Goal: Transaction & Acquisition: Purchase product/service

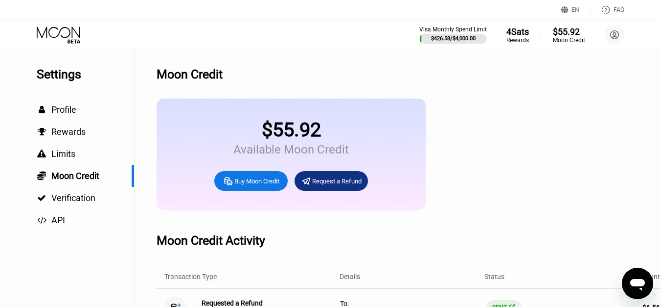
click at [71, 36] on icon at bounding box center [60, 34] width 46 height 17
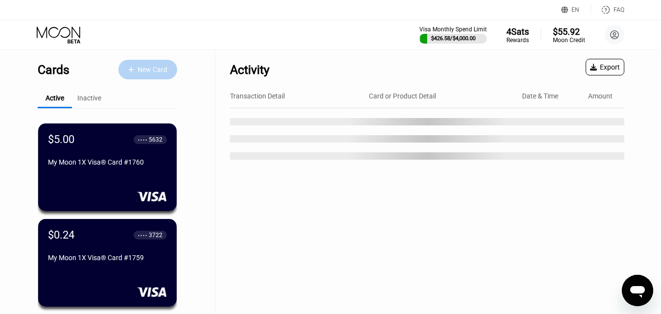
click at [172, 71] on div "New Card" at bounding box center [147, 70] width 59 height 20
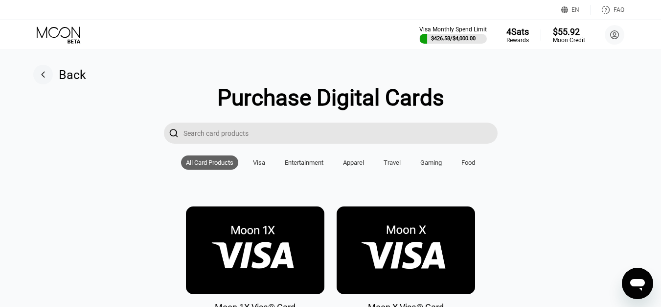
click at [248, 253] on img at bounding box center [255, 250] width 139 height 88
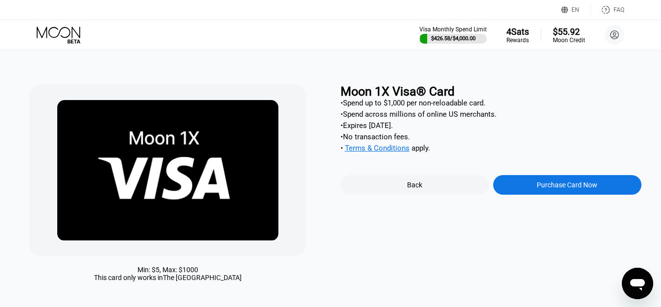
drag, startPoint x: 541, startPoint y: 174, endPoint x: 538, endPoint y: 188, distance: 14.1
click at [541, 175] on div "Moon 1X Visa® Card • Spend up to $1,000 per non-reloadable card. • Spend across…" at bounding box center [491, 185] width 301 height 202
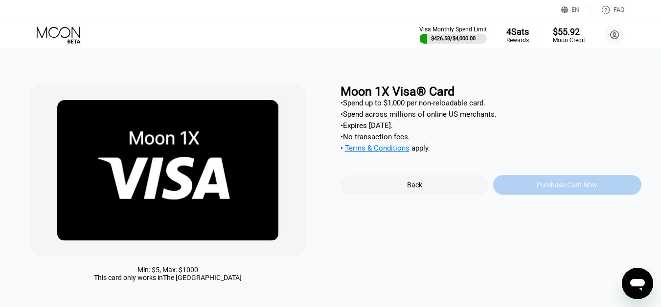
click at [538, 189] on div "Purchase Card Now" at bounding box center [567, 185] width 61 height 8
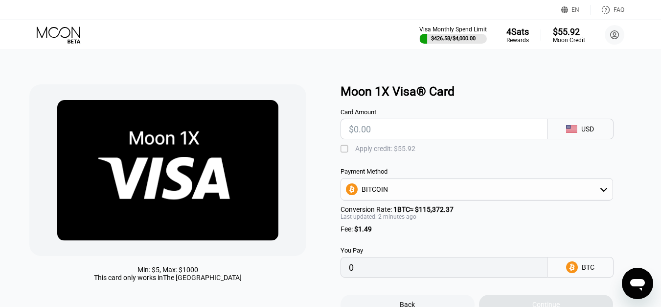
click at [394, 138] on input "text" at bounding box center [444, 129] width 190 height 20
type input "$7"
type input "0.00007359"
type input "$7"
click at [344, 154] on div "" at bounding box center [346, 149] width 10 height 10
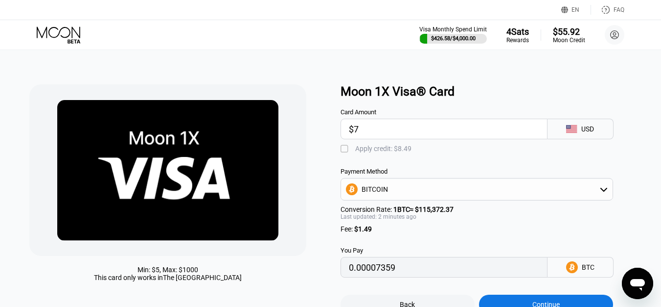
type input "0"
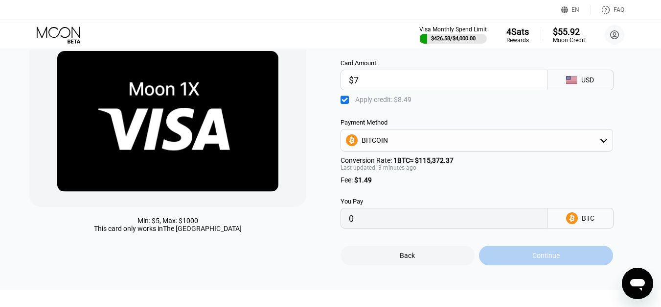
click at [509, 260] on div "Continue" at bounding box center [546, 255] width 134 height 20
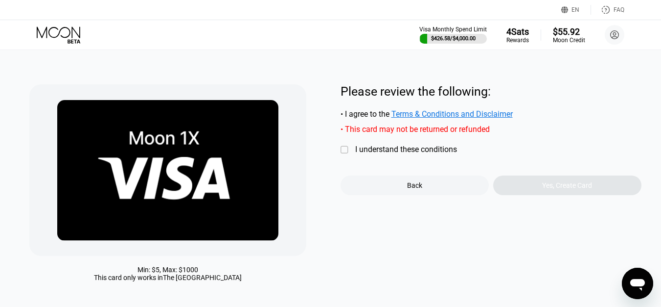
click at [339, 151] on div "Min: $ 5 , Max: $ 1000 This card only works in The United States Please review …" at bounding box center [330, 185] width 603 height 202
click at [347, 153] on div "" at bounding box center [346, 150] width 10 height 10
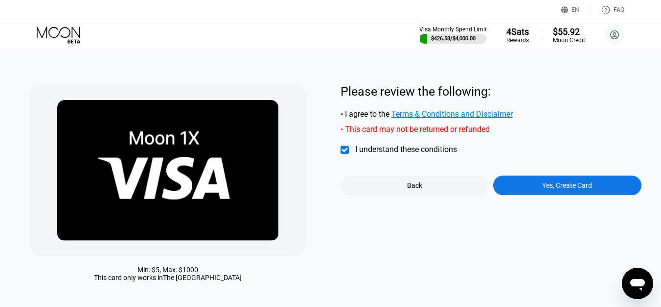
click at [520, 194] on div "Yes, Create Card" at bounding box center [568, 185] width 148 height 20
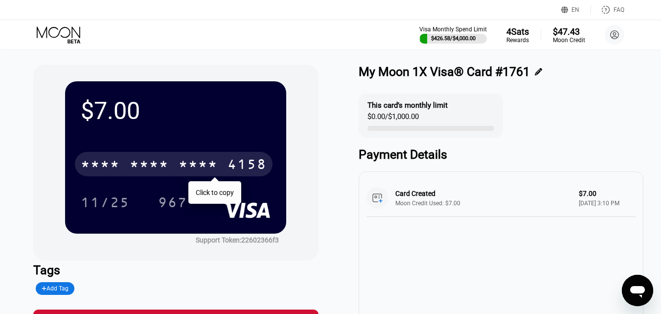
click at [140, 176] on div "* * * * * * * * * * * * 4158" at bounding box center [174, 164] width 198 height 24
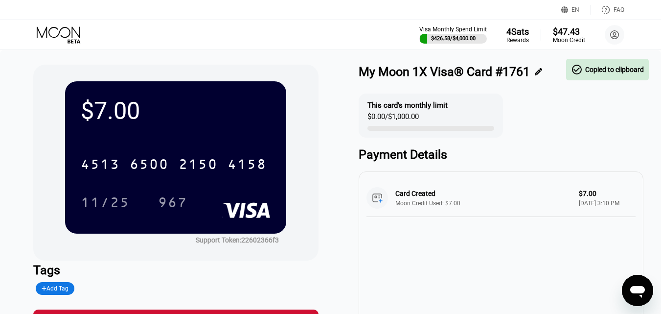
click at [69, 41] on icon at bounding box center [60, 34] width 46 height 17
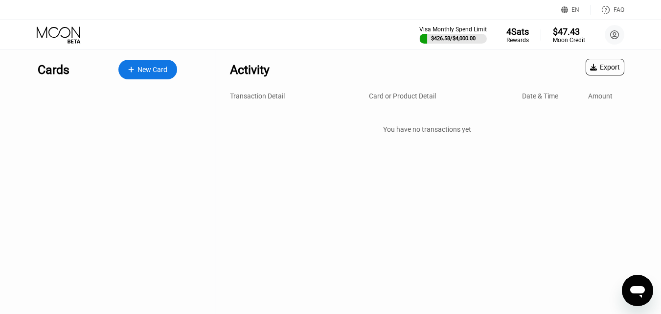
click at [69, 34] on icon at bounding box center [60, 34] width 46 height 17
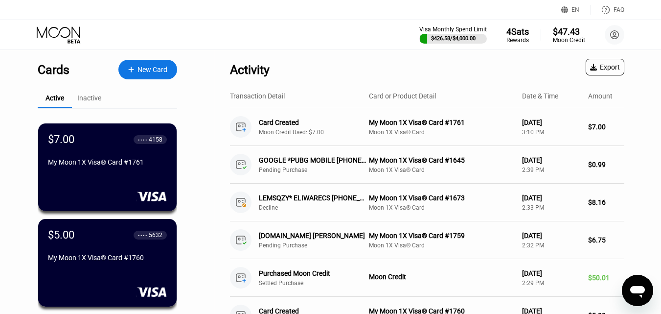
click at [153, 68] on div "New Card" at bounding box center [153, 70] width 30 height 8
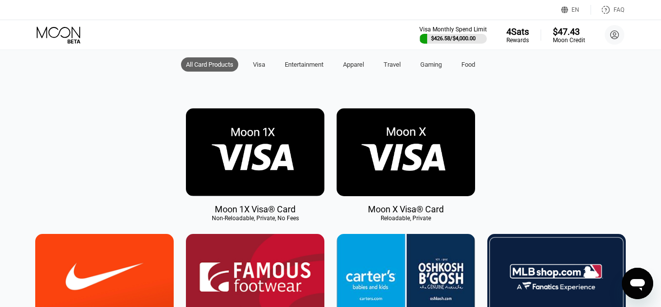
click at [276, 150] on img at bounding box center [255, 152] width 139 height 88
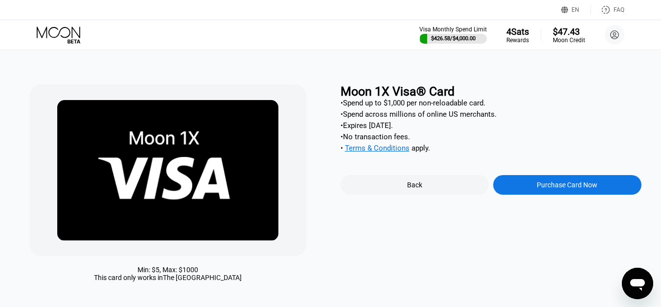
click at [563, 189] on div "Purchase Card Now" at bounding box center [567, 185] width 61 height 8
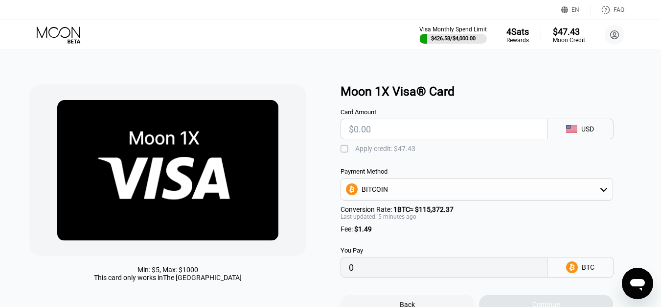
click at [399, 136] on input "text" at bounding box center [444, 129] width 190 height 20
type input "$6"
type input "0.00006495"
type input "$6"
click at [355, 152] on div "Apply credit: $7.49" at bounding box center [383, 148] width 56 height 8
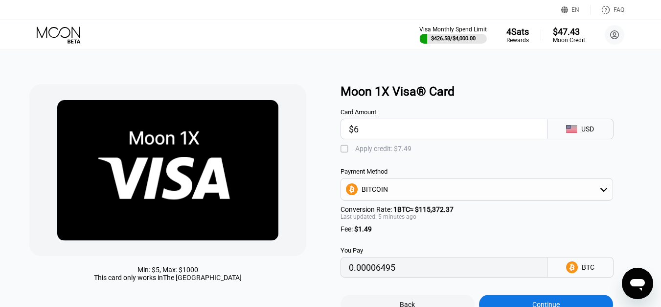
type input "0"
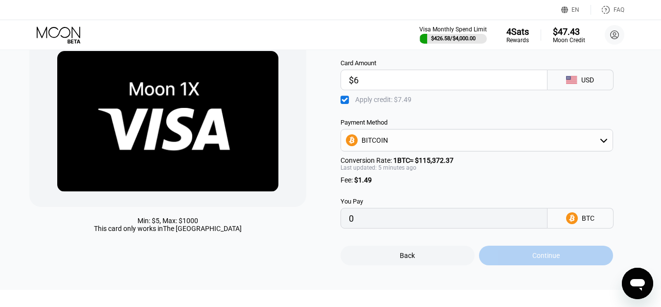
click at [530, 256] on div "Continue" at bounding box center [546, 255] width 134 height 20
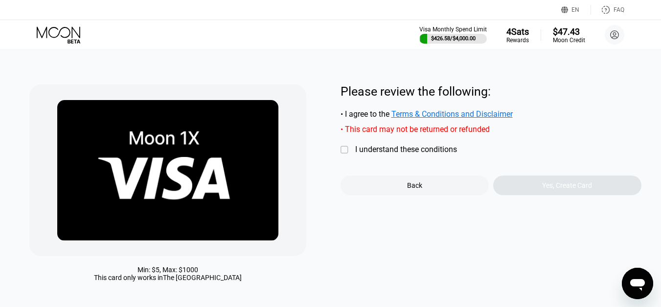
click at [349, 155] on div "" at bounding box center [346, 150] width 10 height 10
click at [358, 152] on div "I understand these conditions" at bounding box center [406, 148] width 102 height 9
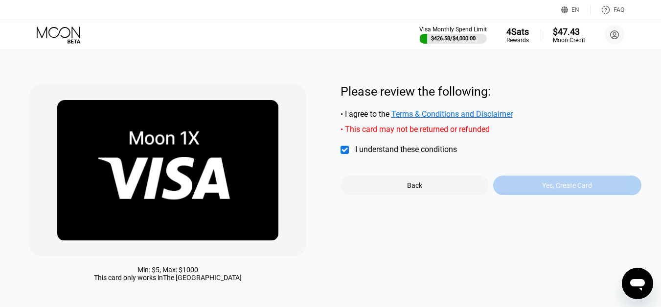
click at [557, 189] on div "Yes, Create Card" at bounding box center [568, 185] width 50 height 8
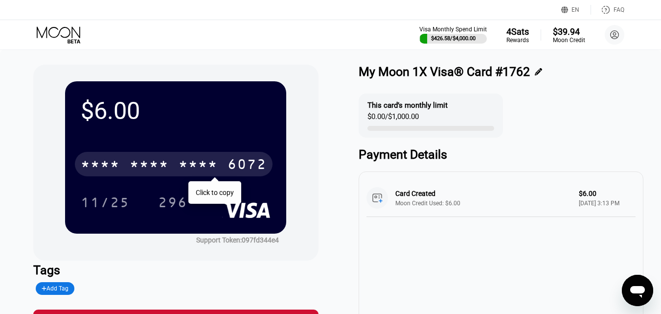
click at [182, 163] on div "* * * *" at bounding box center [198, 166] width 39 height 16
